Goal: Information Seeking & Learning: Learn about a topic

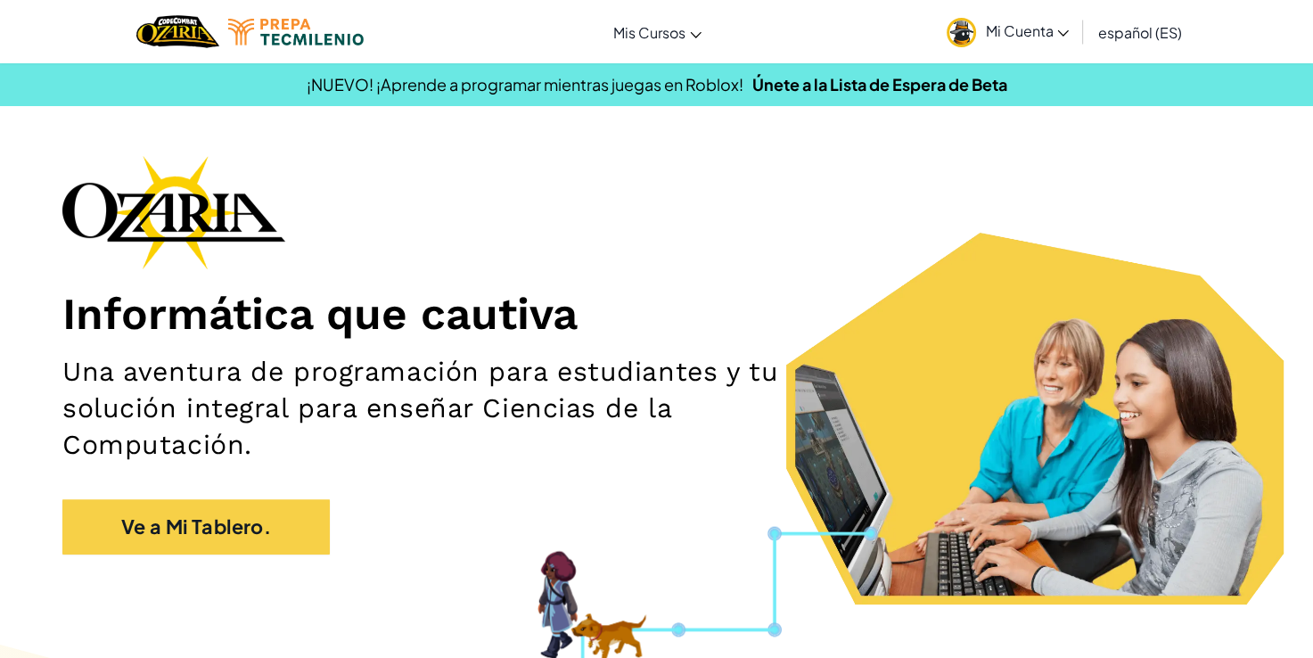
click at [995, 23] on span "Mi Cuenta" at bounding box center [1027, 30] width 84 height 19
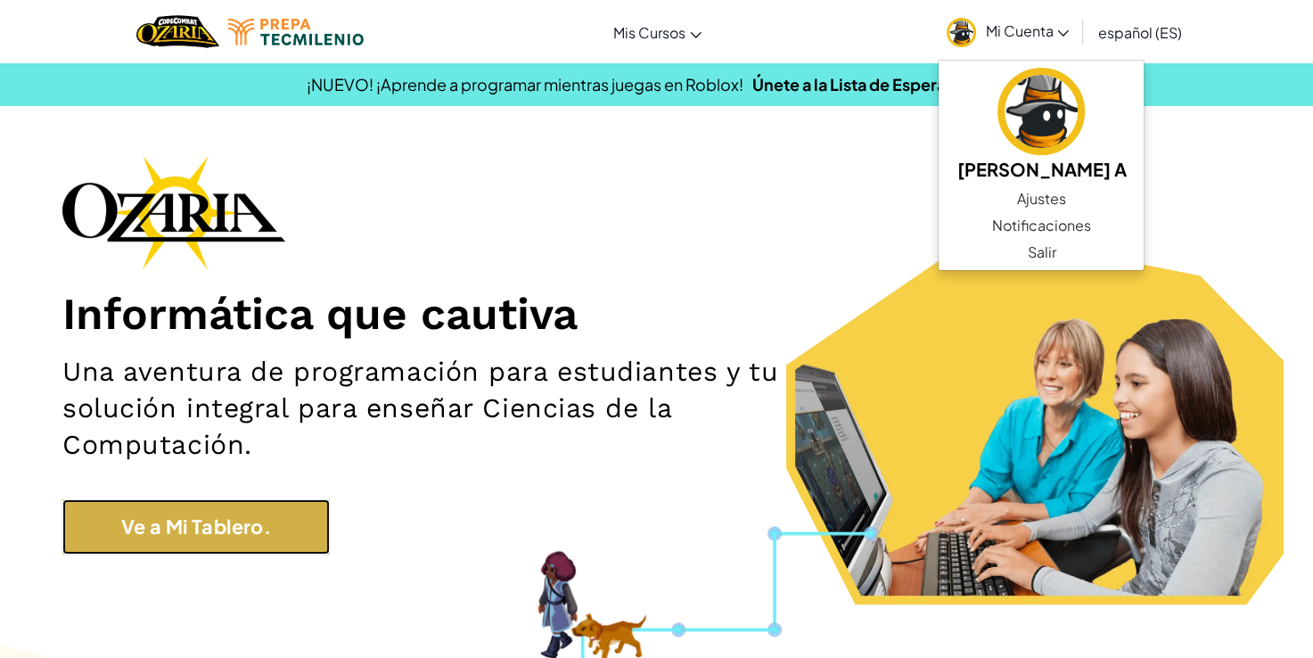
click at [271, 532] on link "Ve a Mi Tablero." at bounding box center [195, 526] width 267 height 55
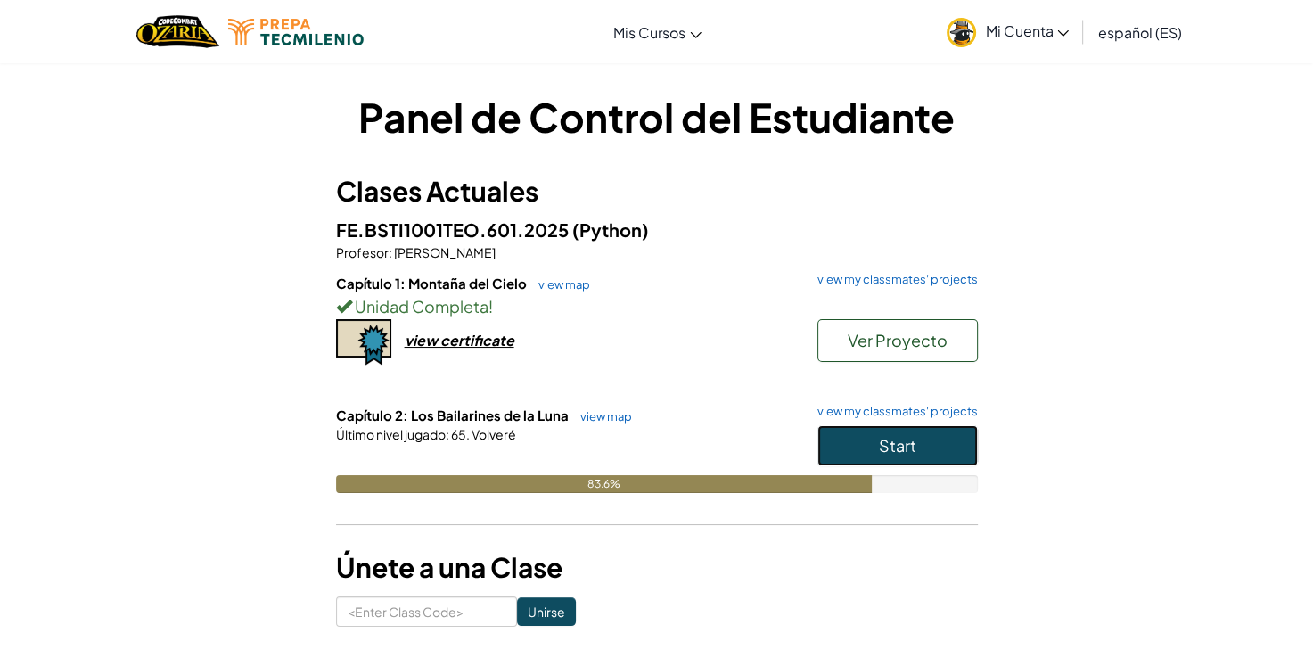
click at [862, 448] on button "Start" at bounding box center [897, 445] width 160 height 41
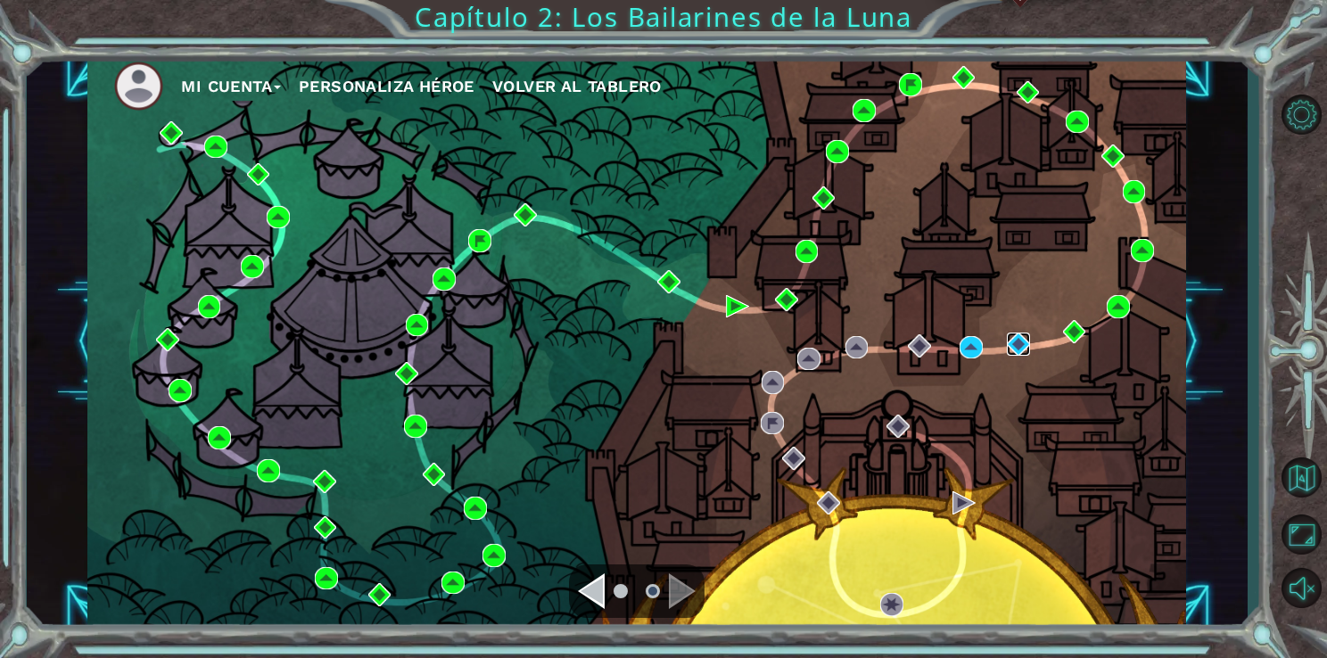
click at [1027, 350] on img at bounding box center [1017, 344] width 23 height 23
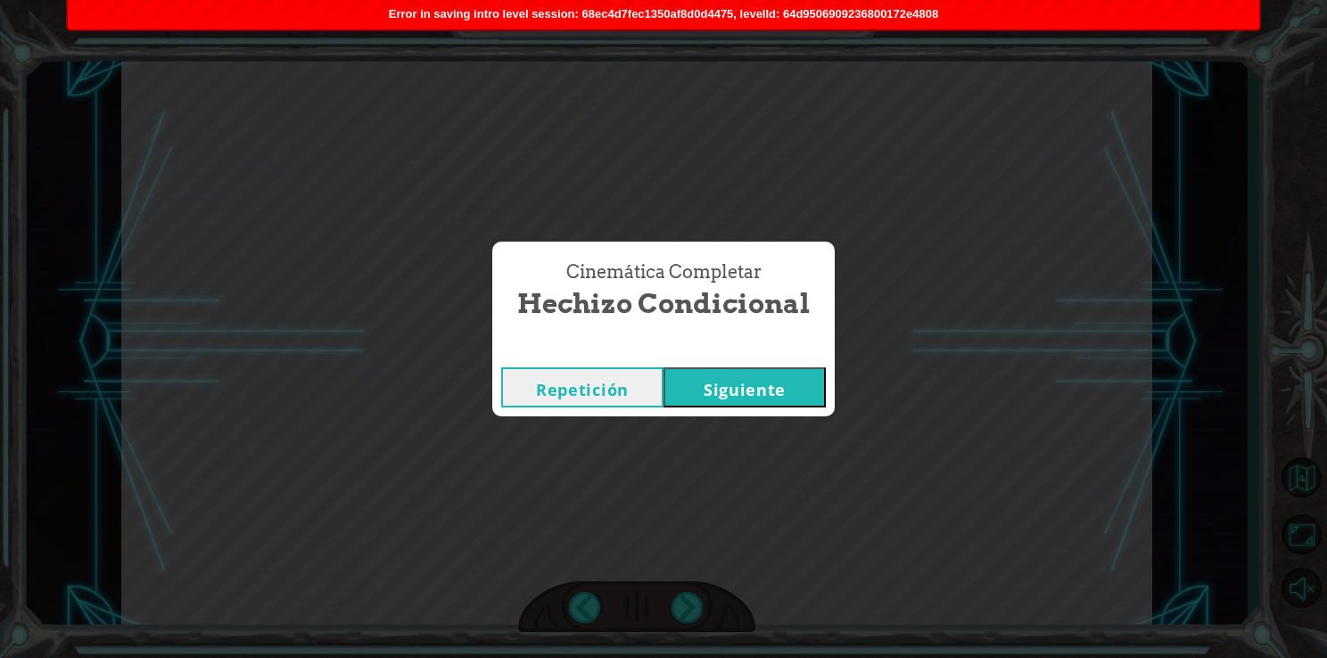
click at [723, 397] on button "Siguiente" at bounding box center [744, 387] width 162 height 40
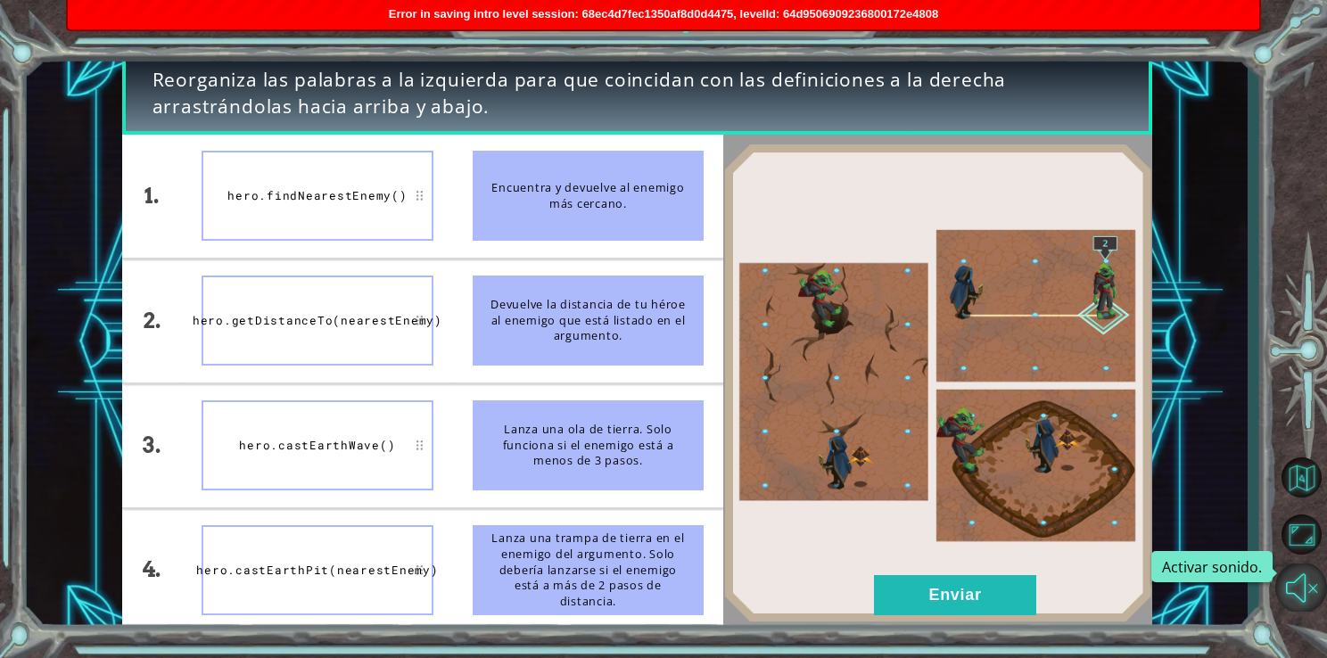
click at [1301, 581] on button "Activar sonido." at bounding box center [1301, 587] width 52 height 48
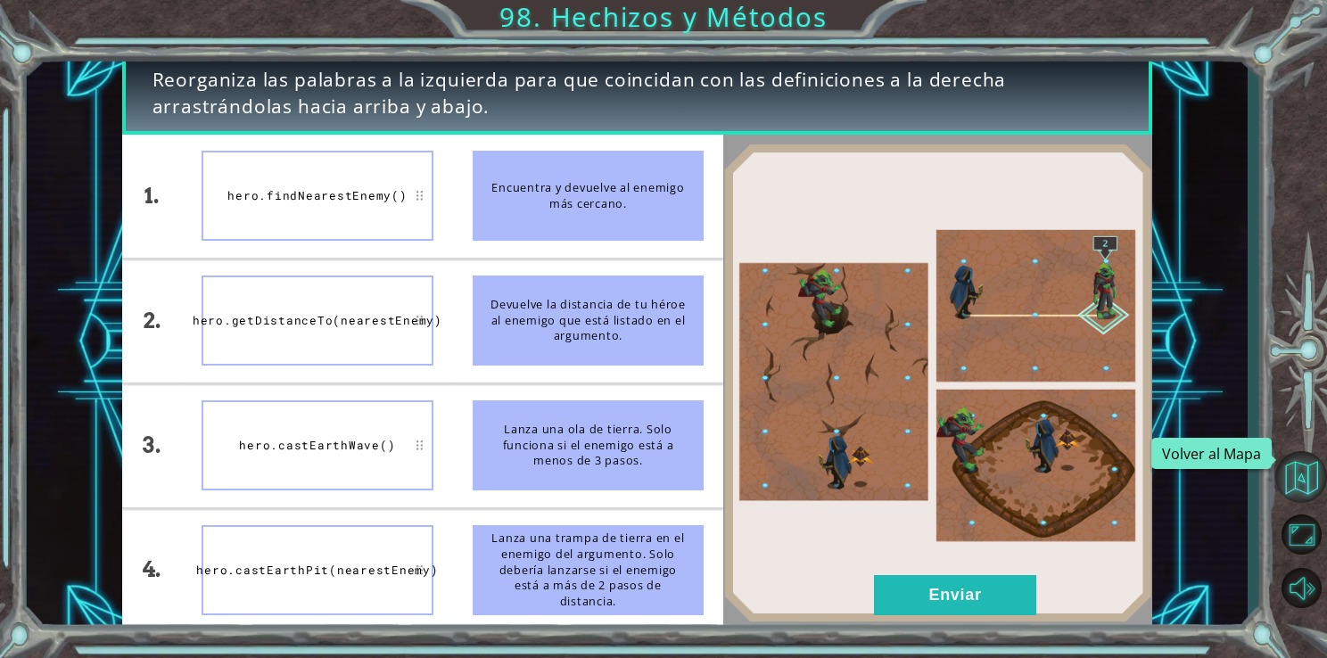
click at [1309, 466] on button "Volver al Mapa" at bounding box center [1301, 477] width 52 height 52
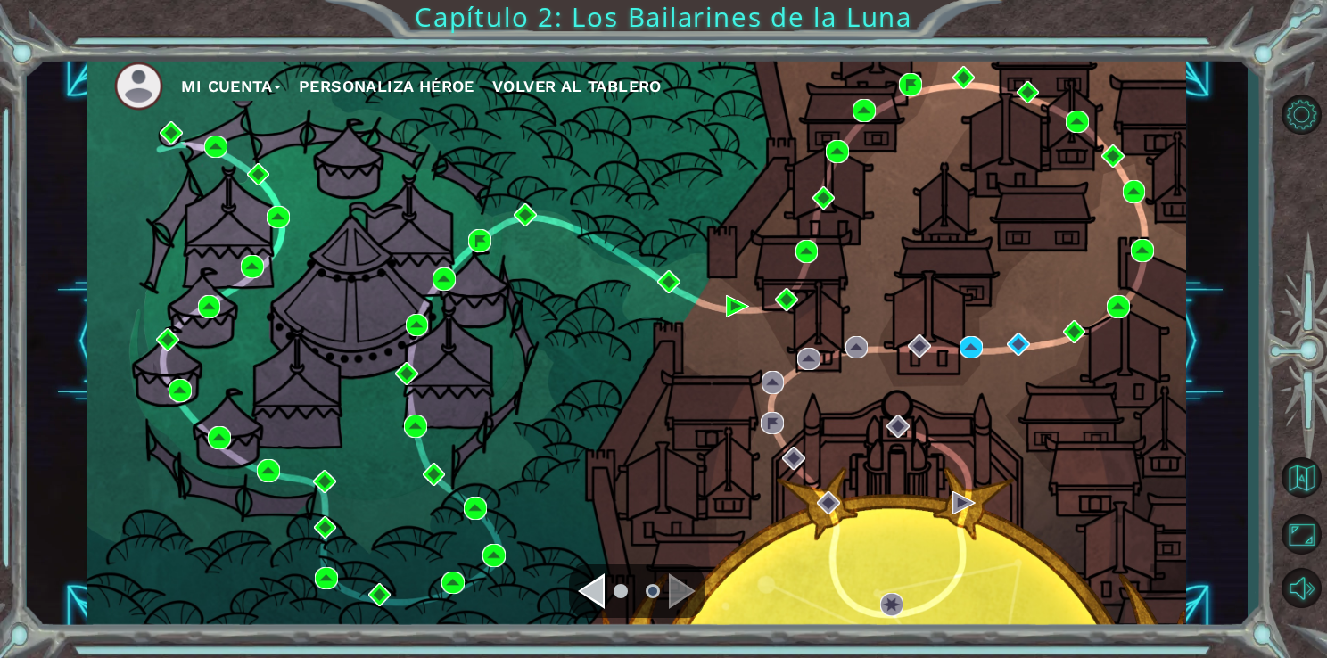
click at [958, 333] on div "Mi Cuenta Personaliza Héroe Volver al Tablero" at bounding box center [636, 342] width 1098 height 579
